Goal: Browse casually: Explore the website without a specific task or goal

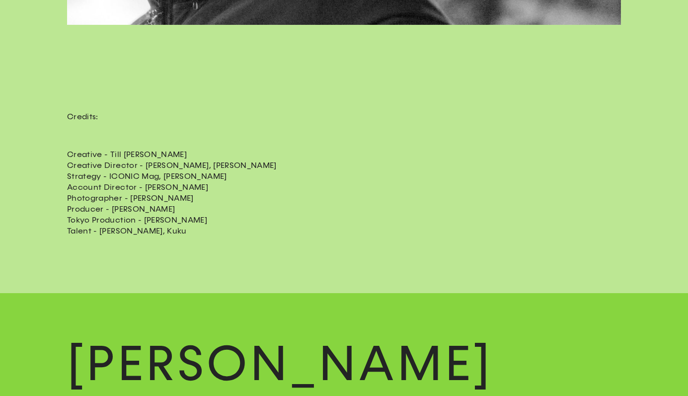
scroll to position [5688, 0]
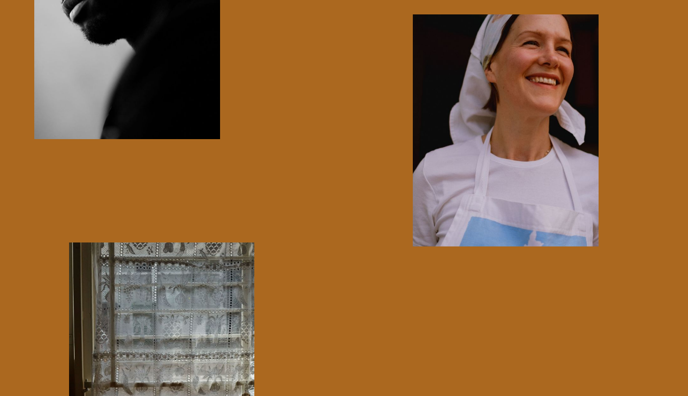
scroll to position [10153, 0]
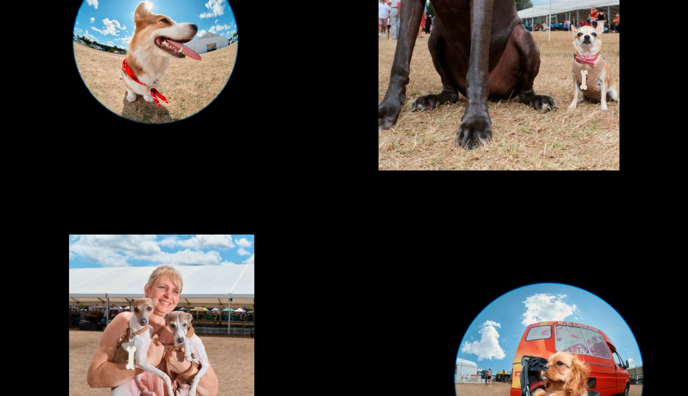
scroll to position [1134, 0]
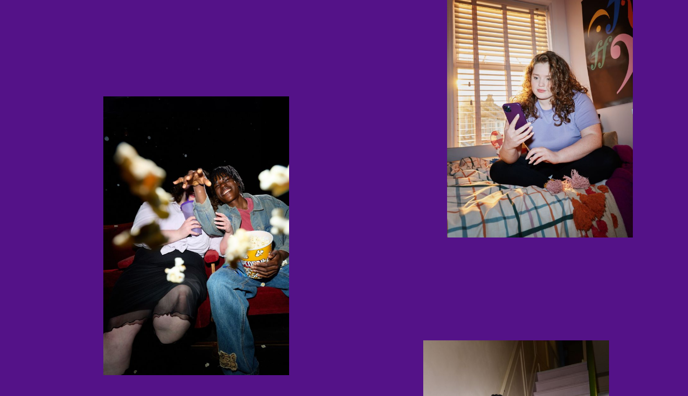
scroll to position [1671, 0]
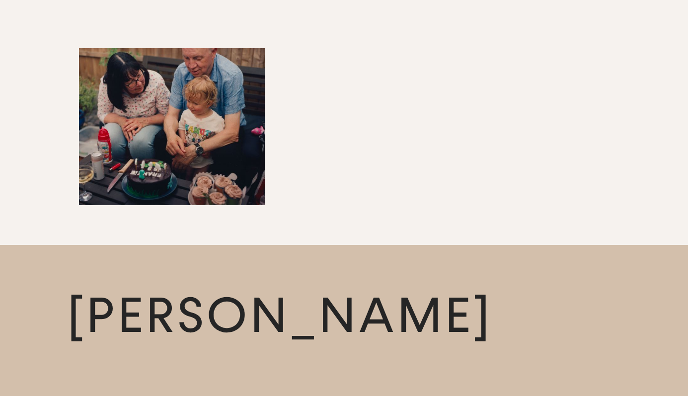
scroll to position [2798, 0]
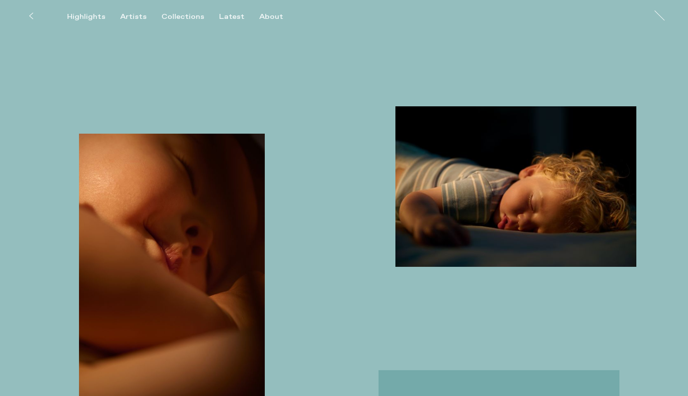
scroll to position [387, 0]
